Goal: Check status: Check status

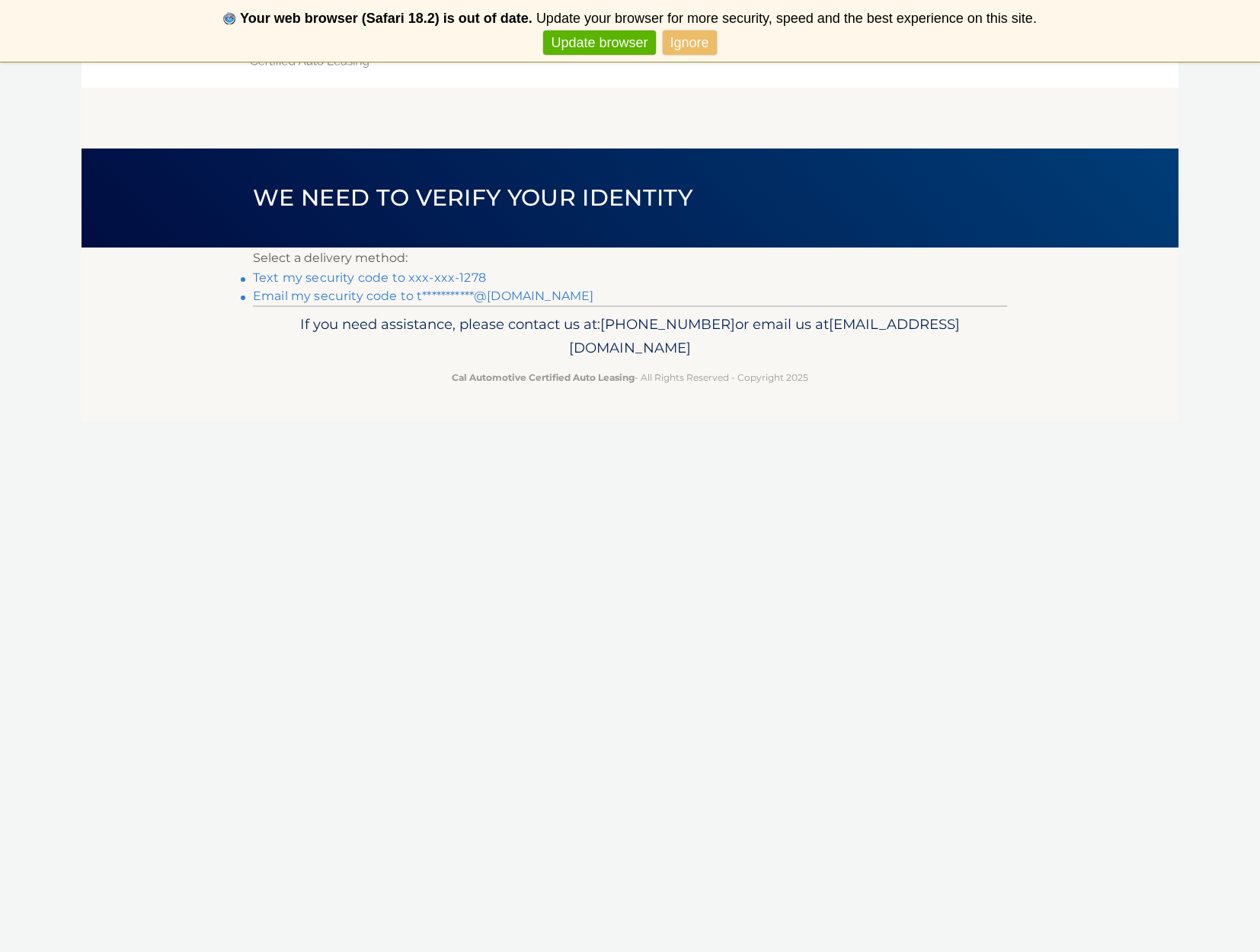
click at [427, 277] on link "Text my security code to xxx-xxx-1278" at bounding box center [369, 277] width 233 height 15
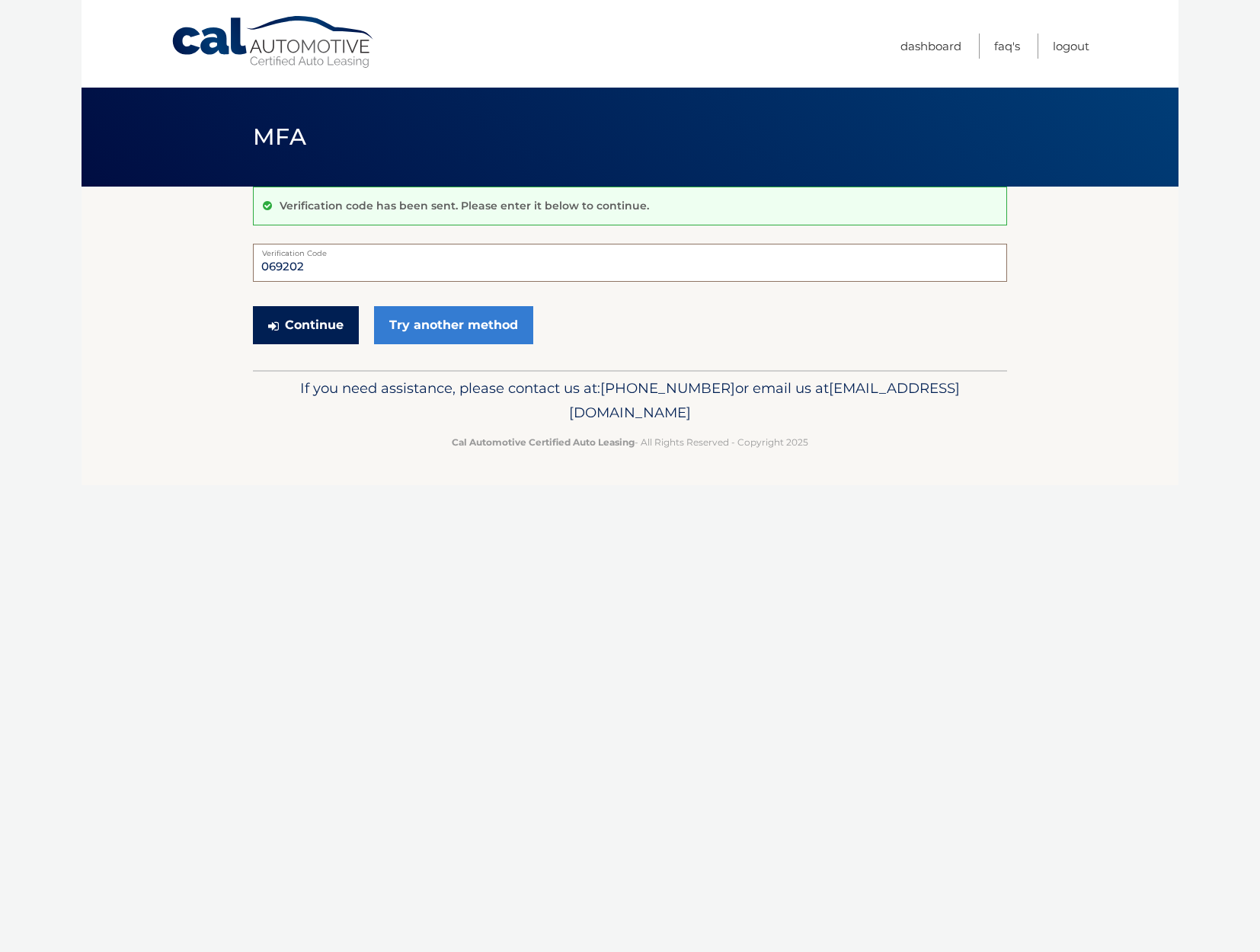
type input "069202"
click at [338, 334] on button "Continue" at bounding box center [306, 325] width 106 height 38
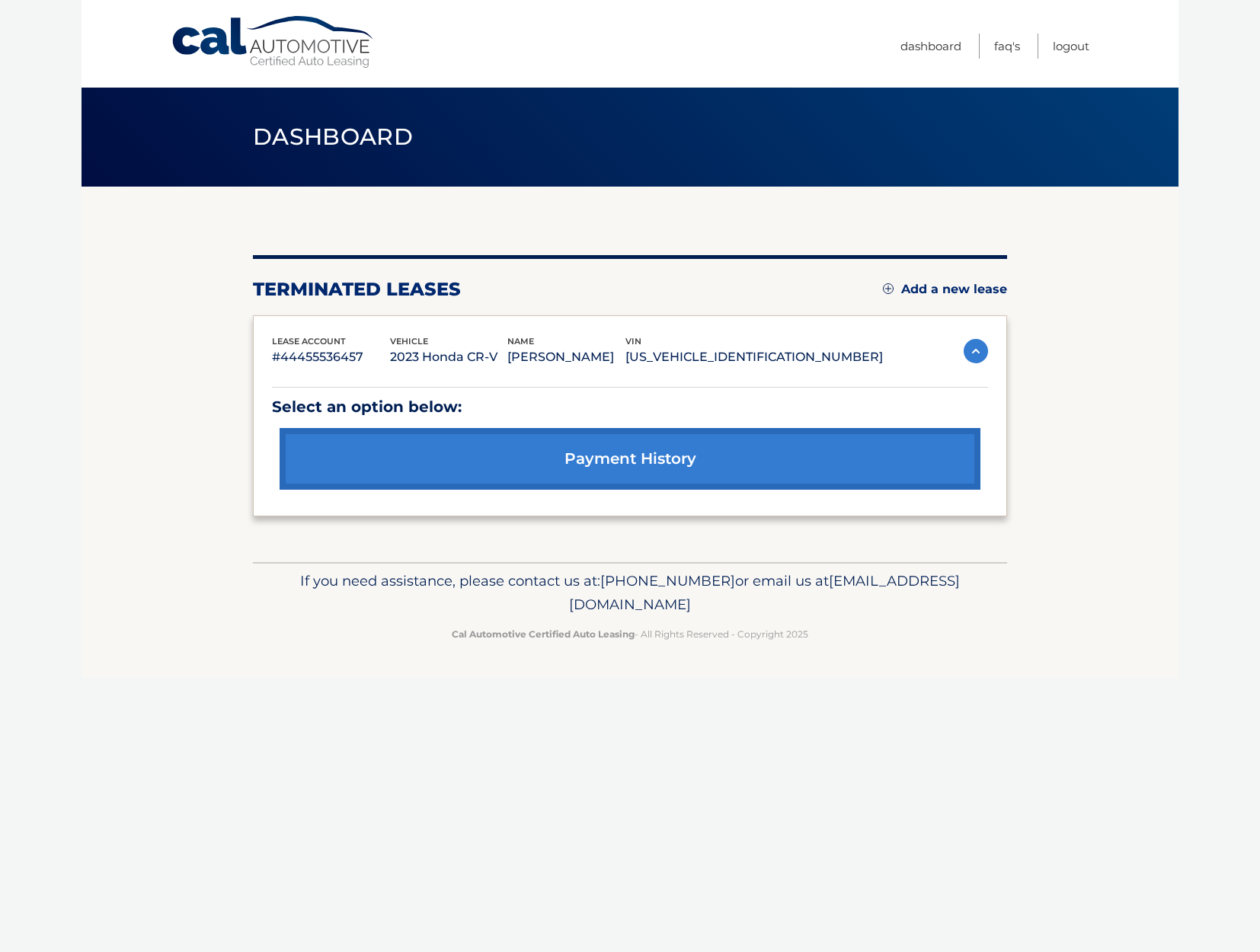
click at [628, 458] on link "payment history" at bounding box center [630, 459] width 701 height 62
